Goal: Download file/media

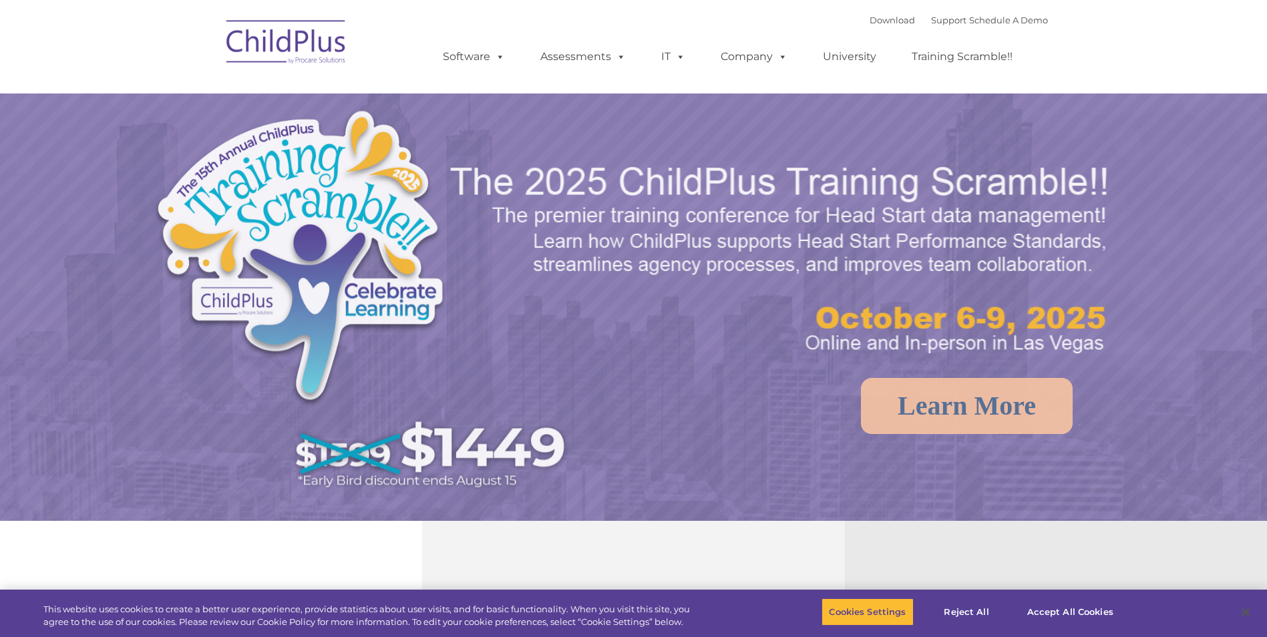
select select "MEDIUM"
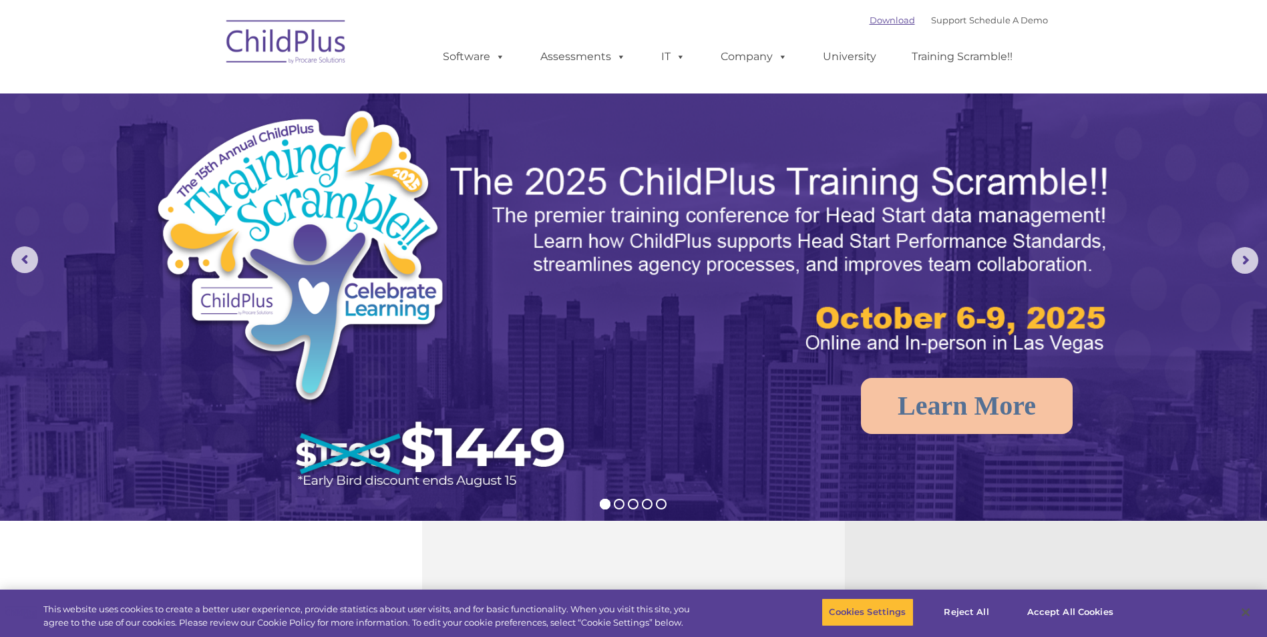
click at [884, 23] on link "Download" at bounding box center [892, 20] width 45 height 11
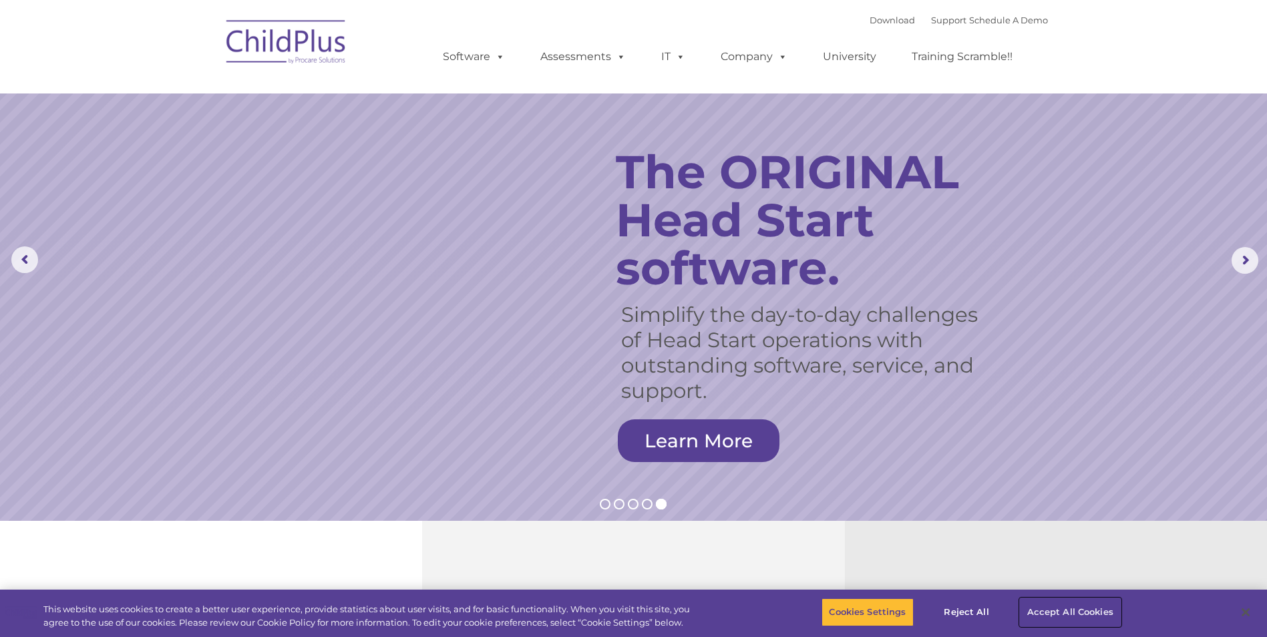
click at [1070, 606] on button "Accept All Cookies" at bounding box center [1070, 613] width 101 height 28
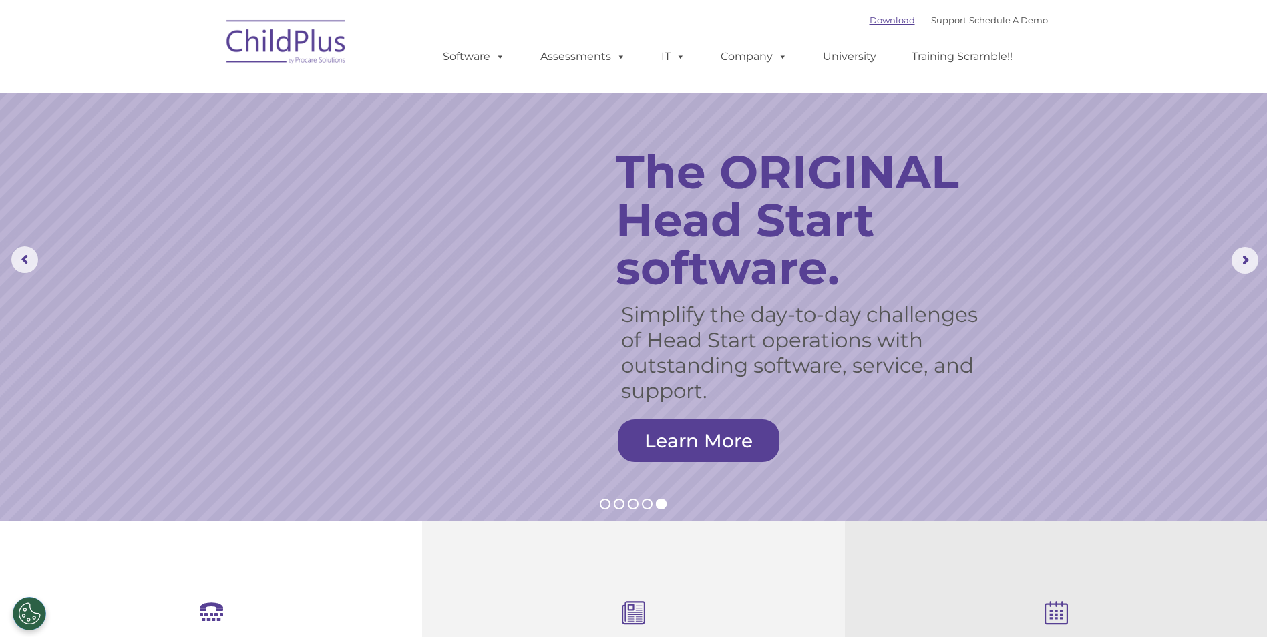
click at [870, 23] on link "Download" at bounding box center [892, 20] width 45 height 11
click at [291, 51] on img at bounding box center [287, 44] width 134 height 67
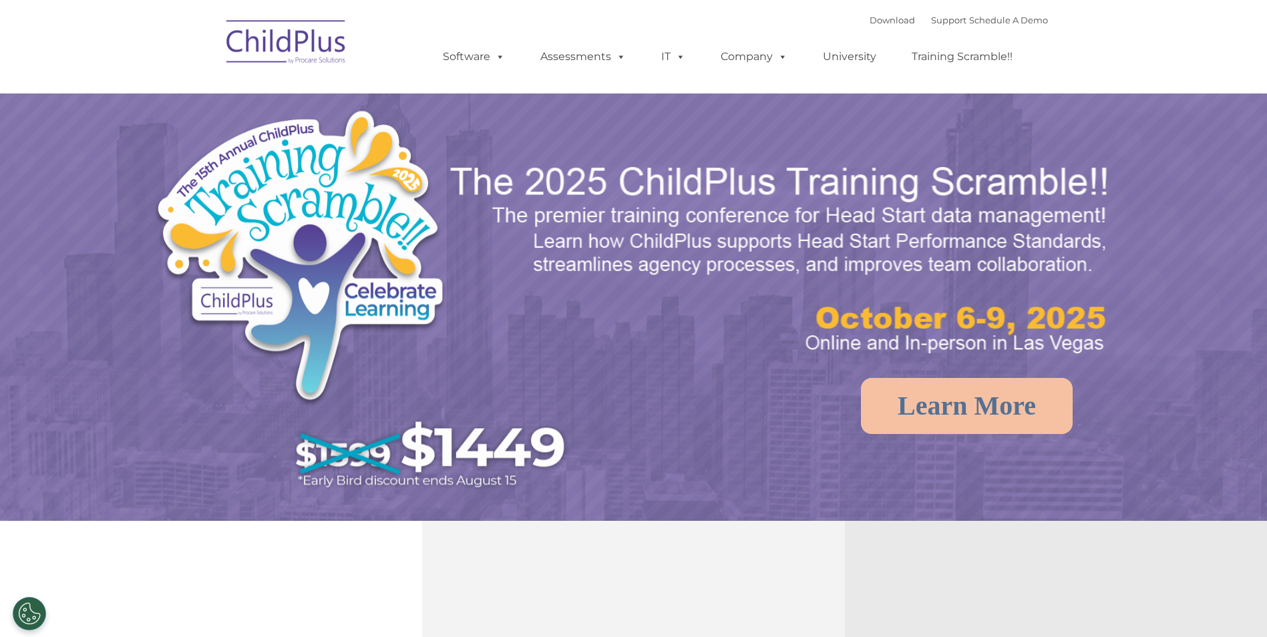
select select "MEDIUM"
